Goal: Transaction & Acquisition: Purchase product/service

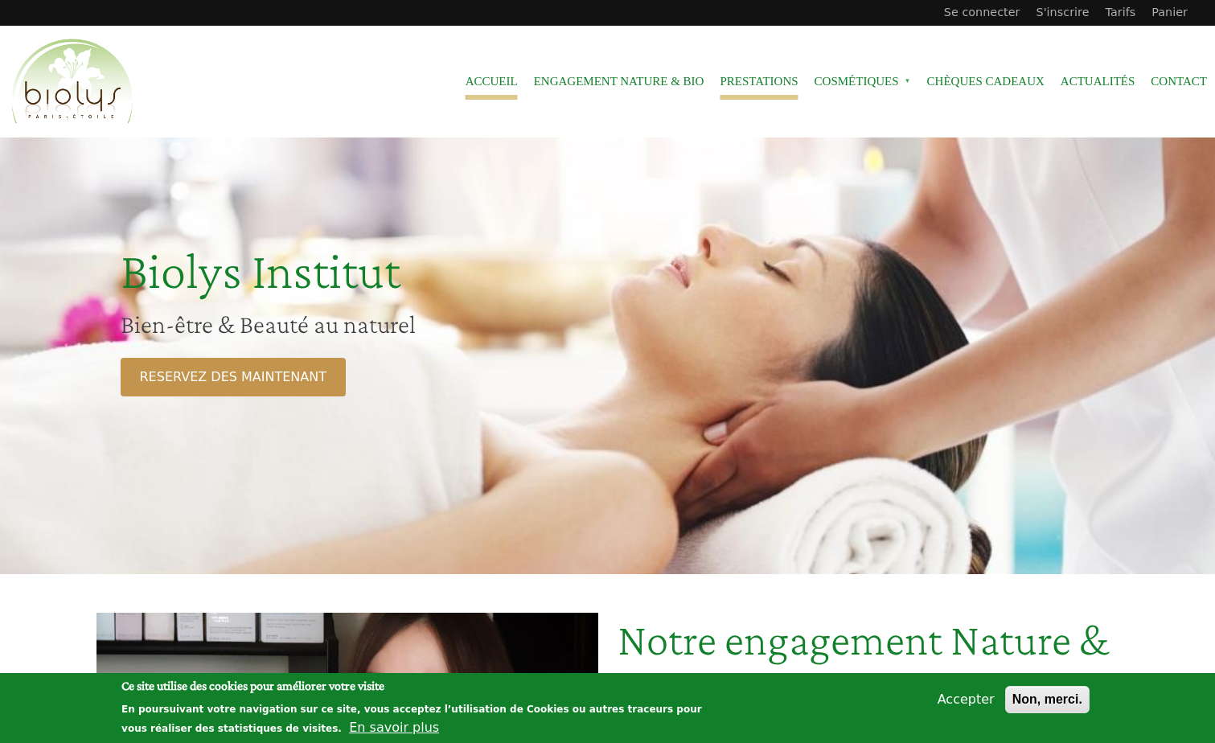
click at [748, 80] on link "Prestations" at bounding box center [758, 82] width 78 height 36
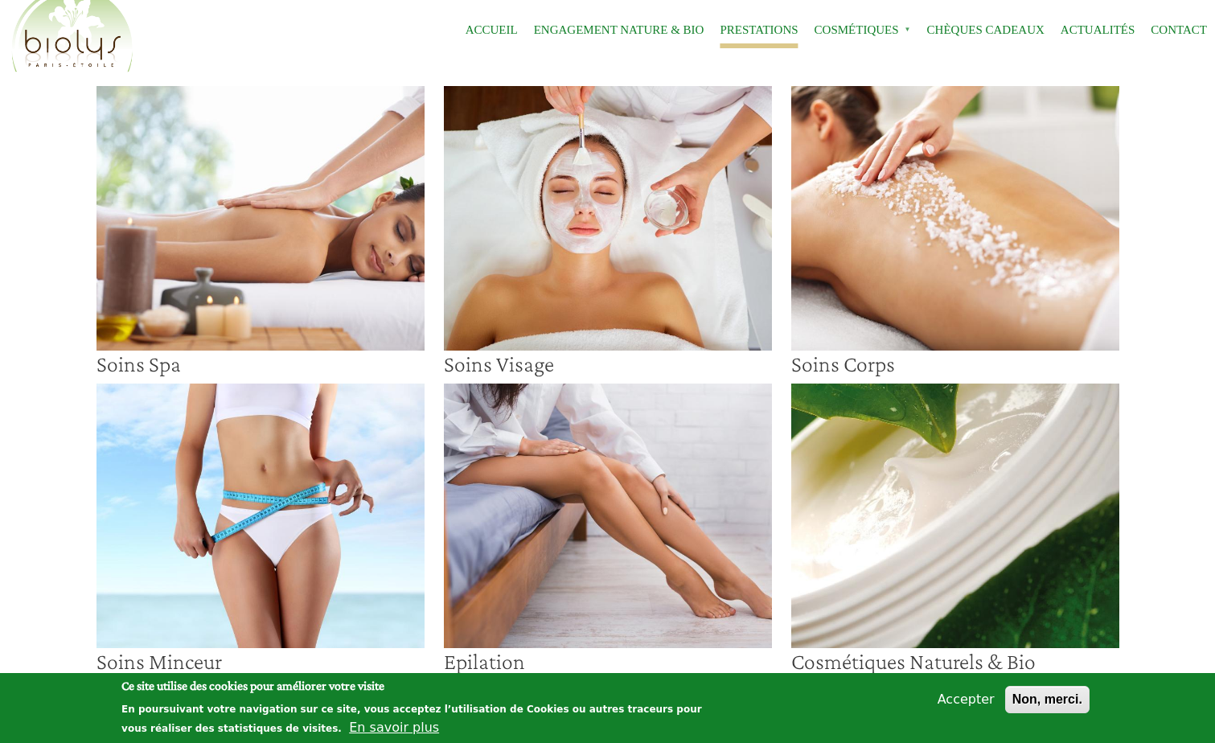
scroll to position [54, 0]
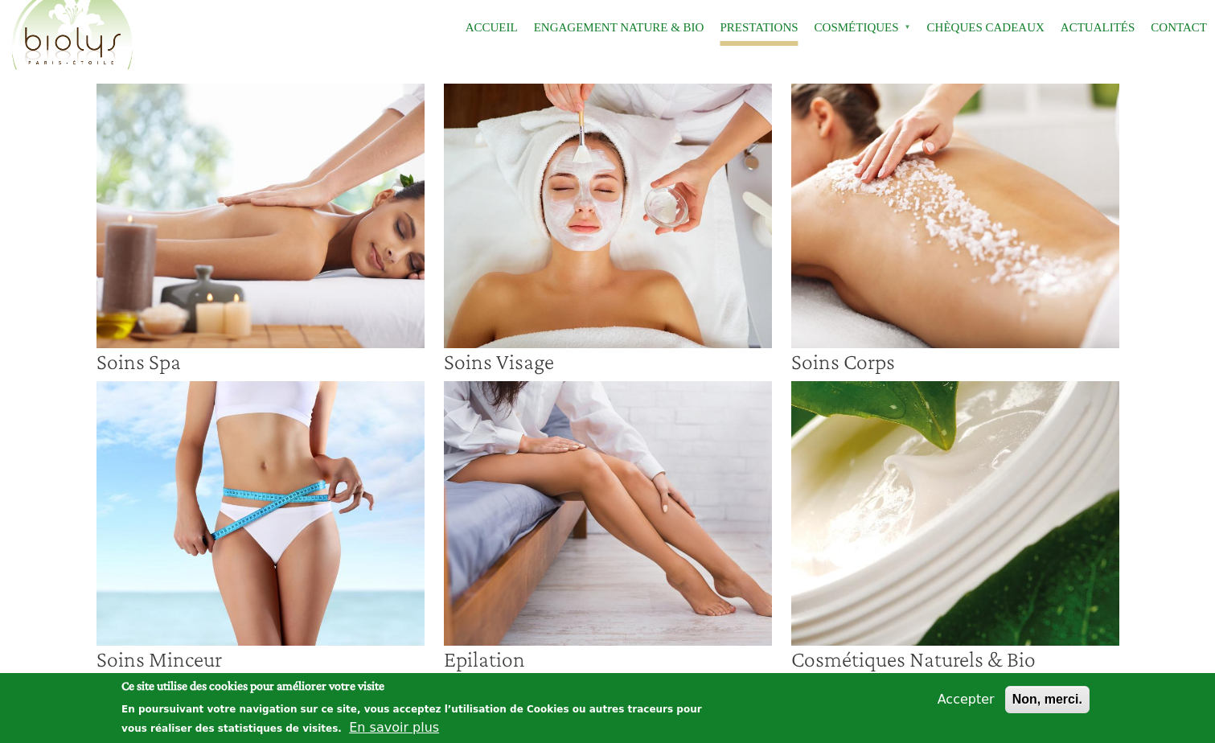
click at [959, 694] on button "Accepter" at bounding box center [966, 699] width 70 height 19
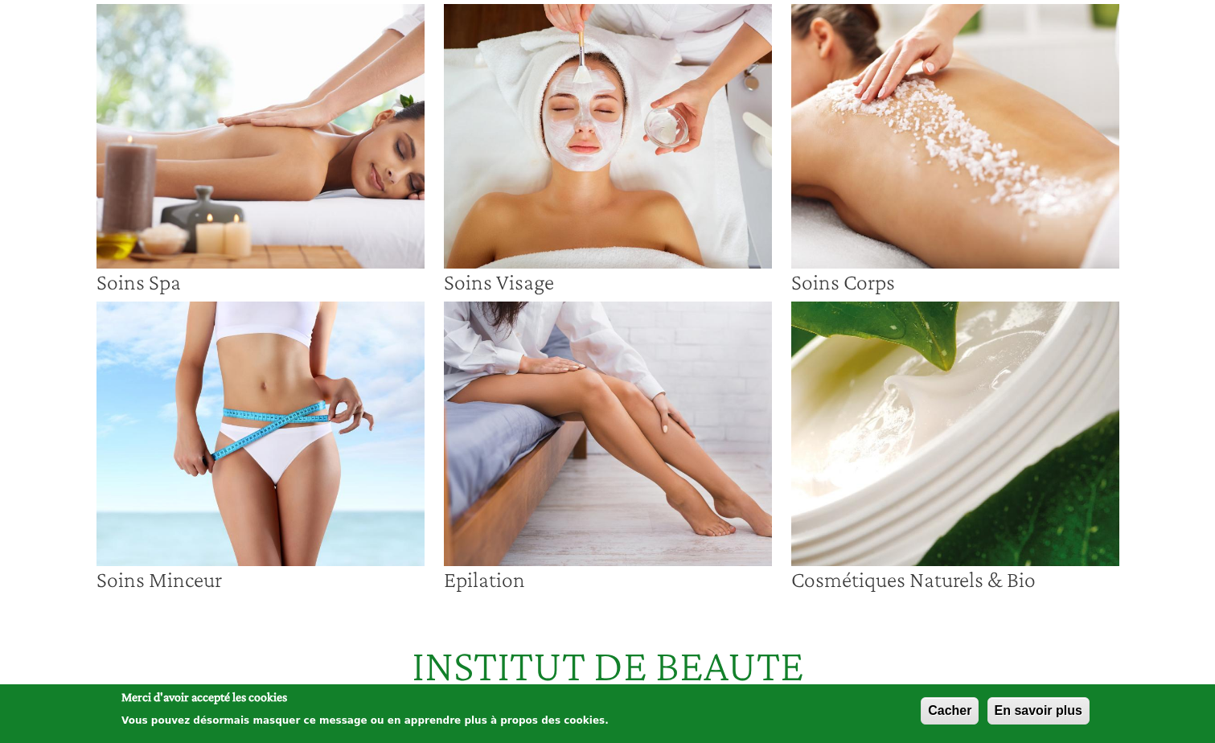
scroll to position [0, 0]
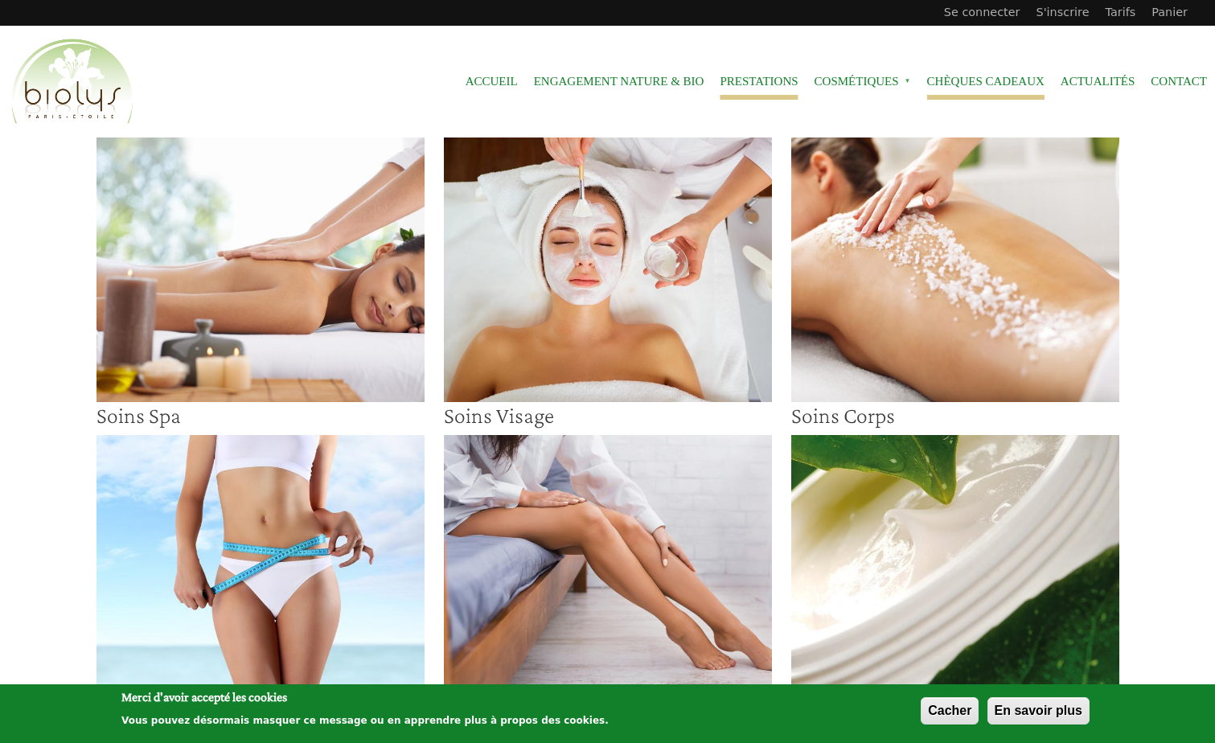
click at [956, 82] on link "Chèques cadeaux" at bounding box center [985, 82] width 117 height 36
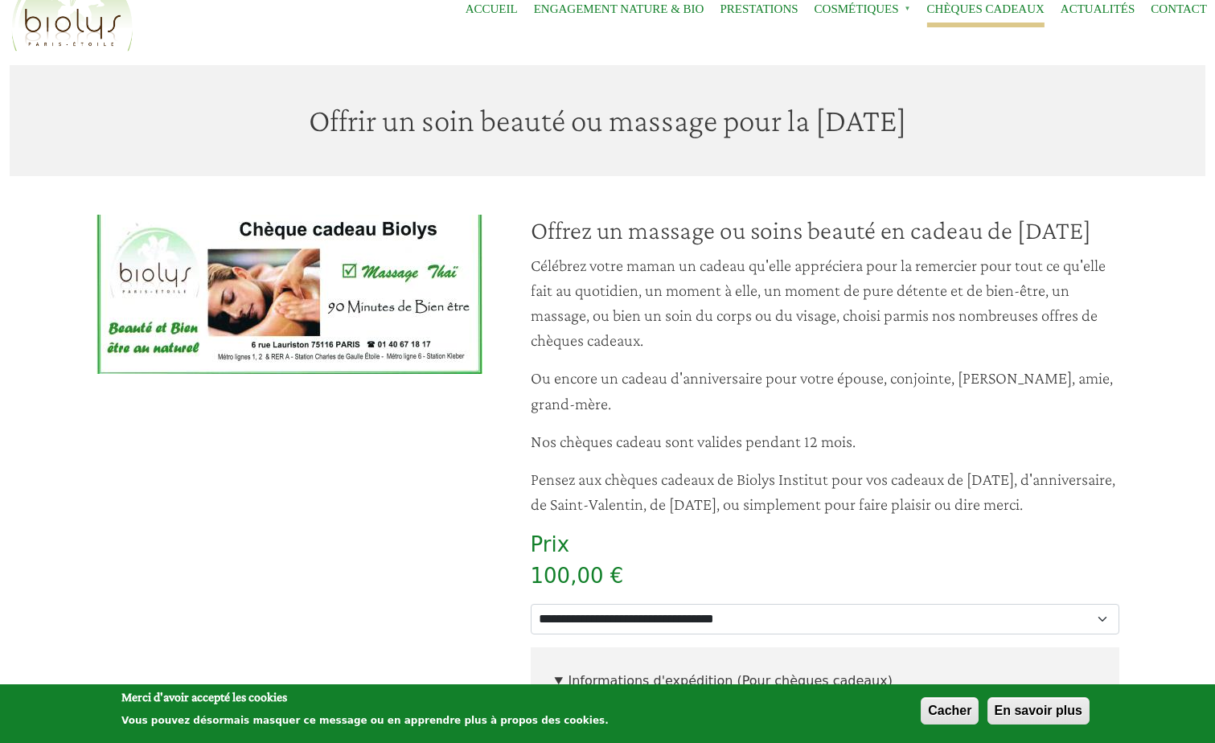
scroll to position [80, 0]
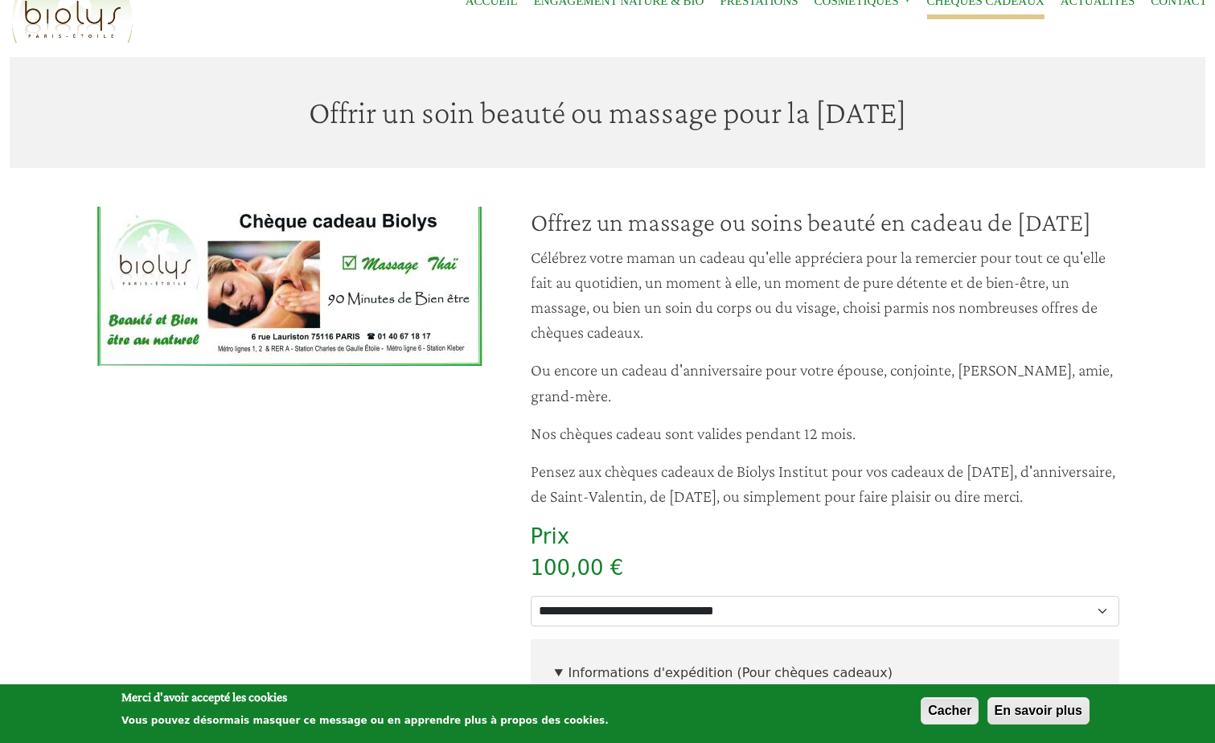
click at [944, 710] on button "Cacher" at bounding box center [949, 710] width 58 height 27
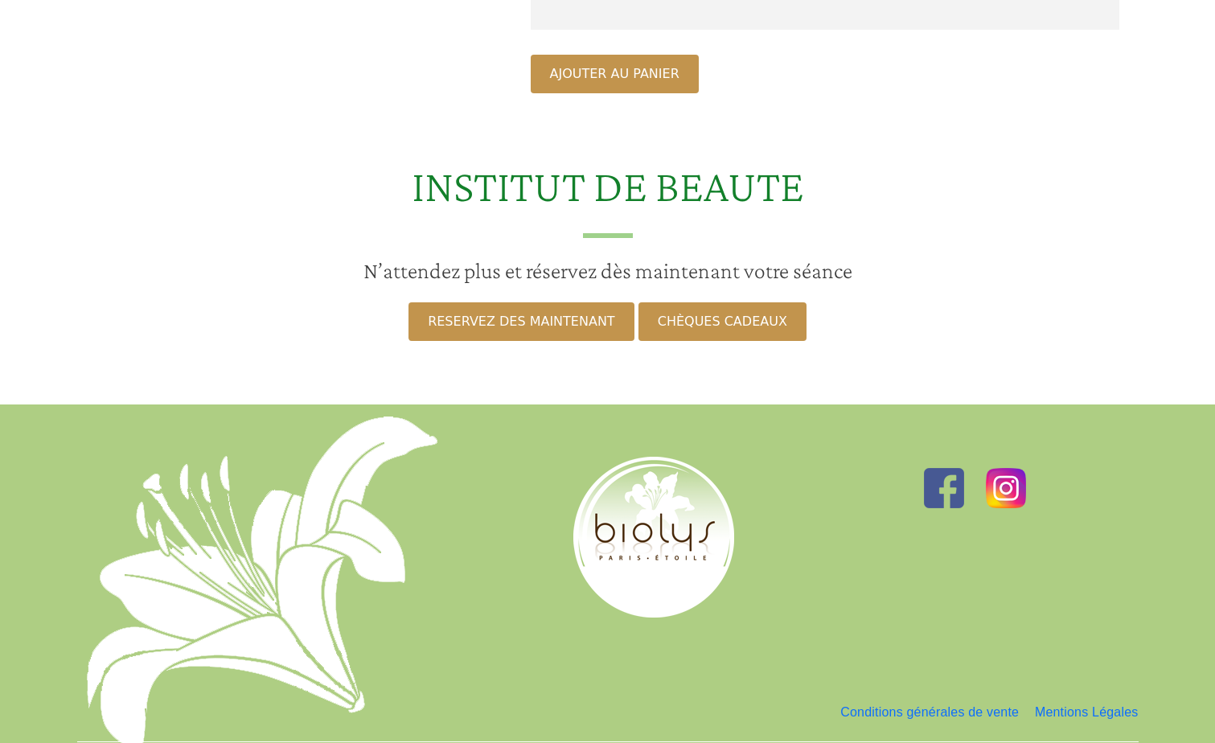
scroll to position [1260, 0]
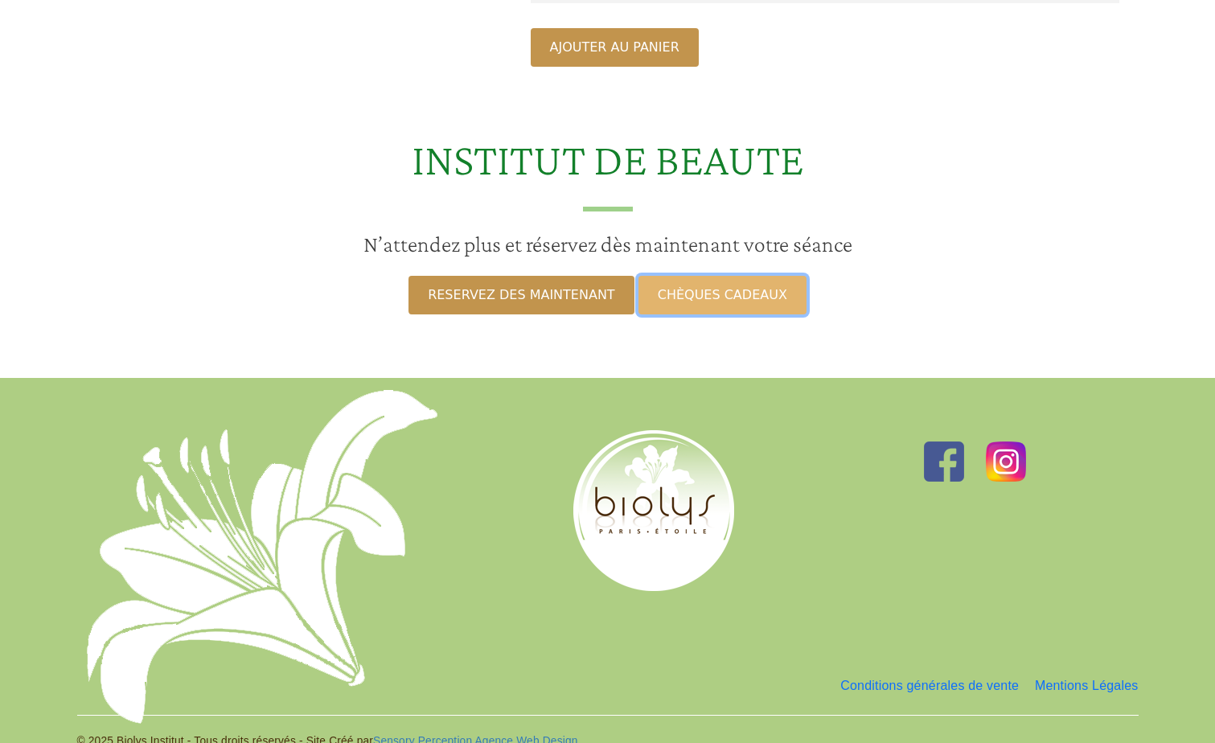
click at [746, 314] on link "CHÈQUES CADEAUX" at bounding box center [722, 295] width 168 height 39
